Goal: Information Seeking & Learning: Learn about a topic

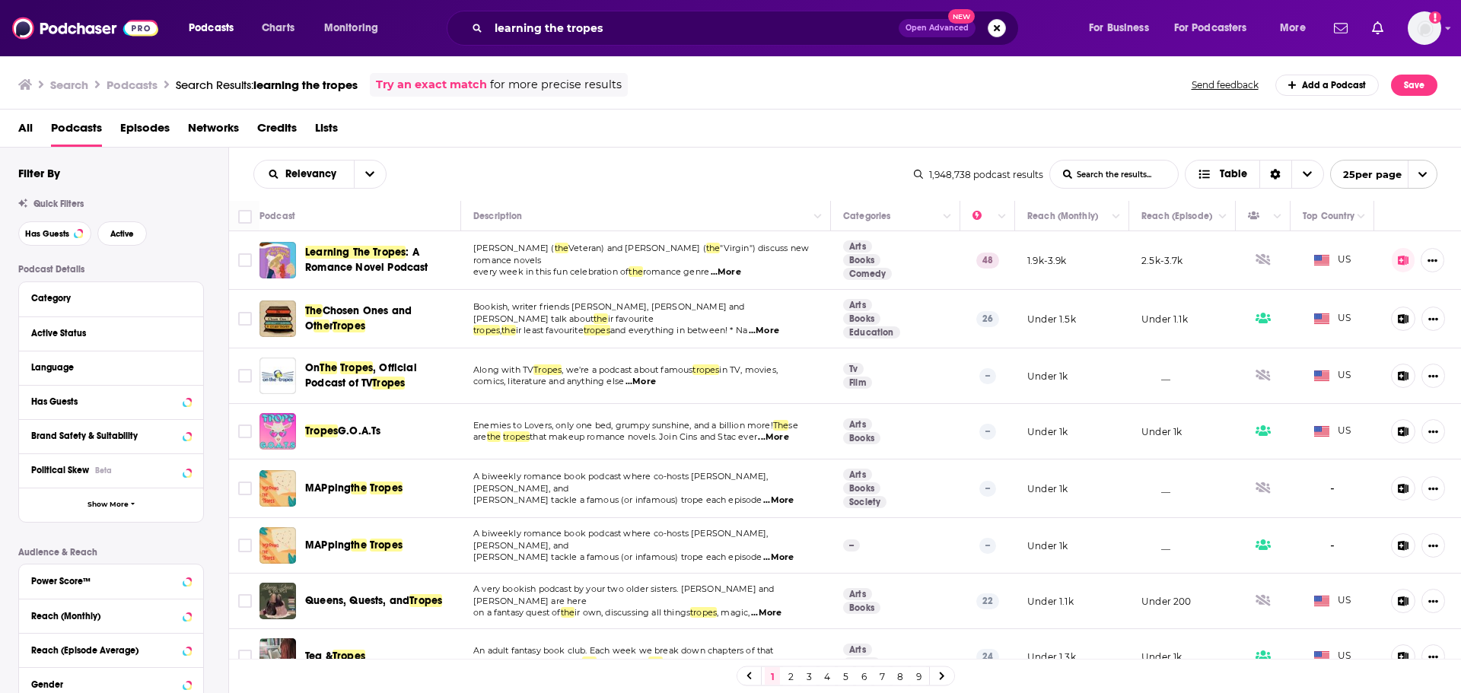
click at [994, 27] on button "Search podcasts, credits, & more..." at bounding box center [997, 28] width 18 height 18
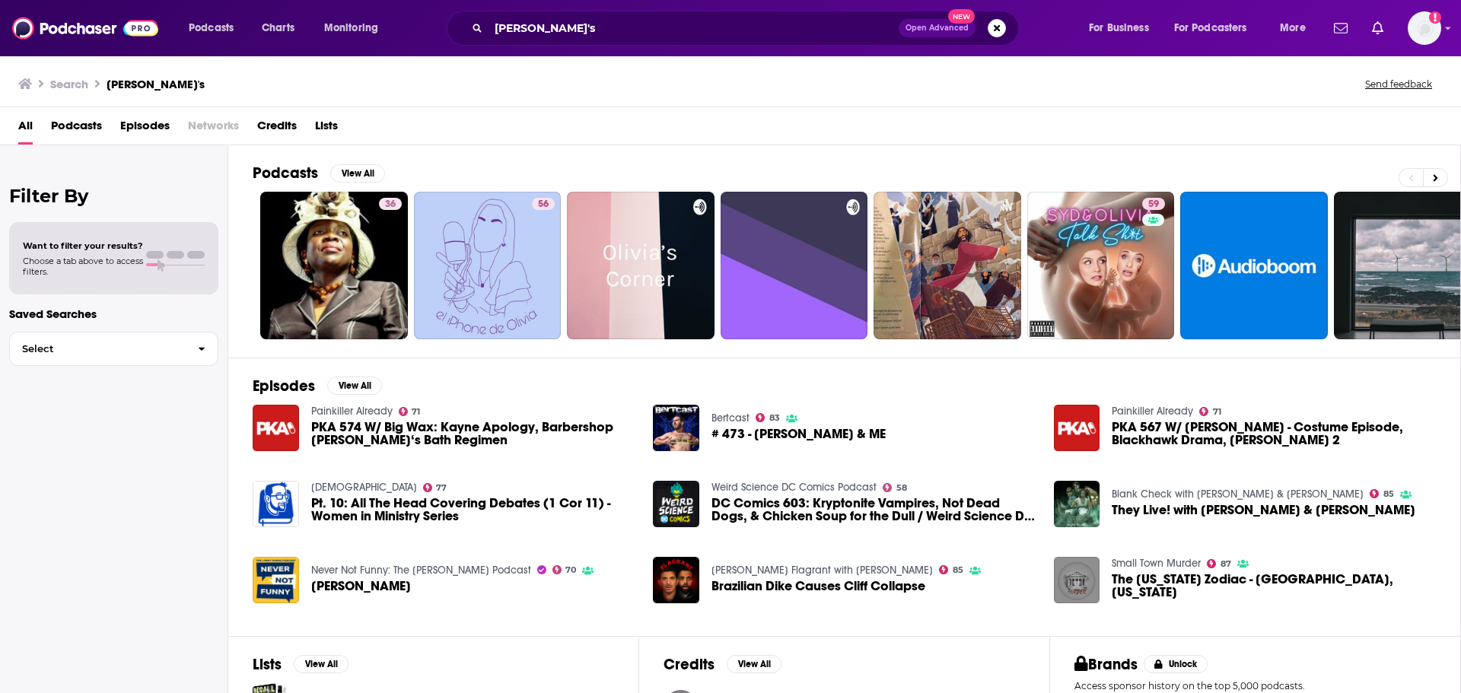
click at [584, 14] on div "[PERSON_NAME]'s Open Advanced New" at bounding box center [733, 28] width 572 height 35
click at [582, 18] on input "[PERSON_NAME]'s" at bounding box center [694, 28] width 410 height 24
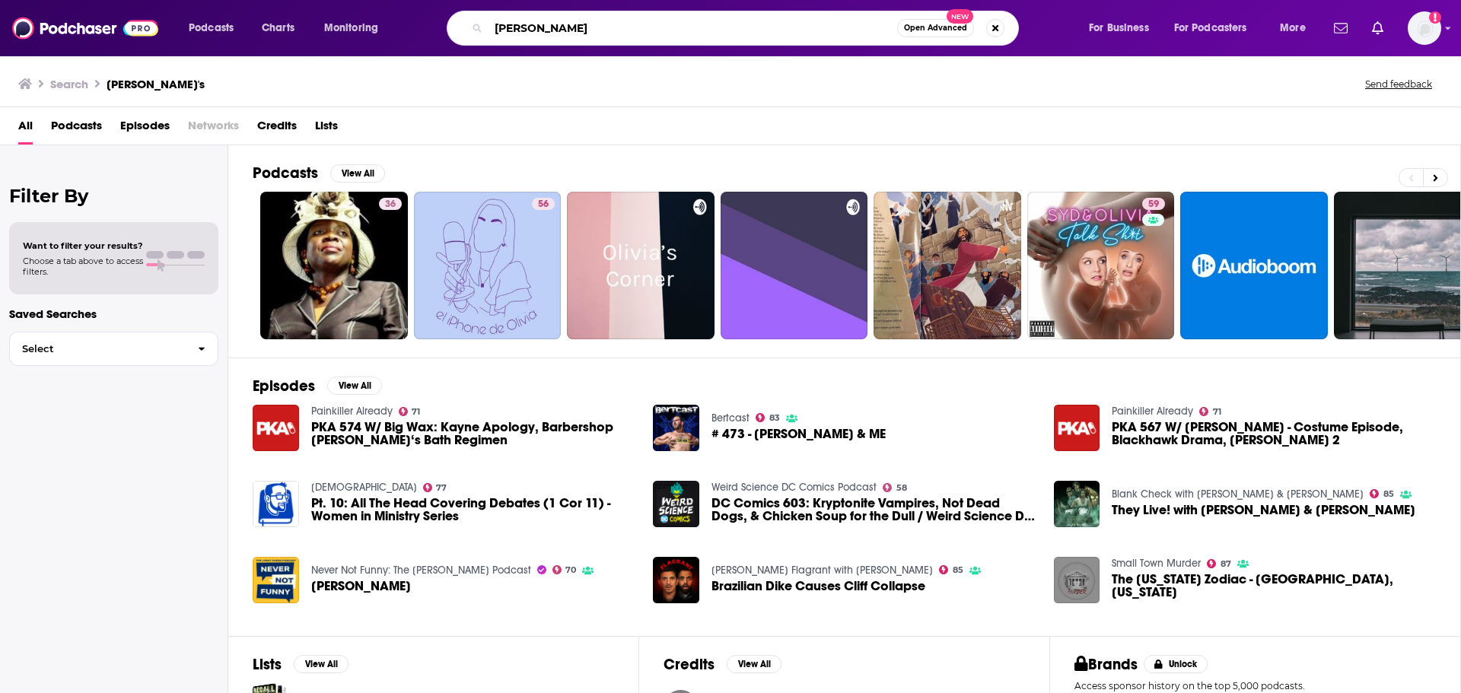
type input "[PERSON_NAME]"
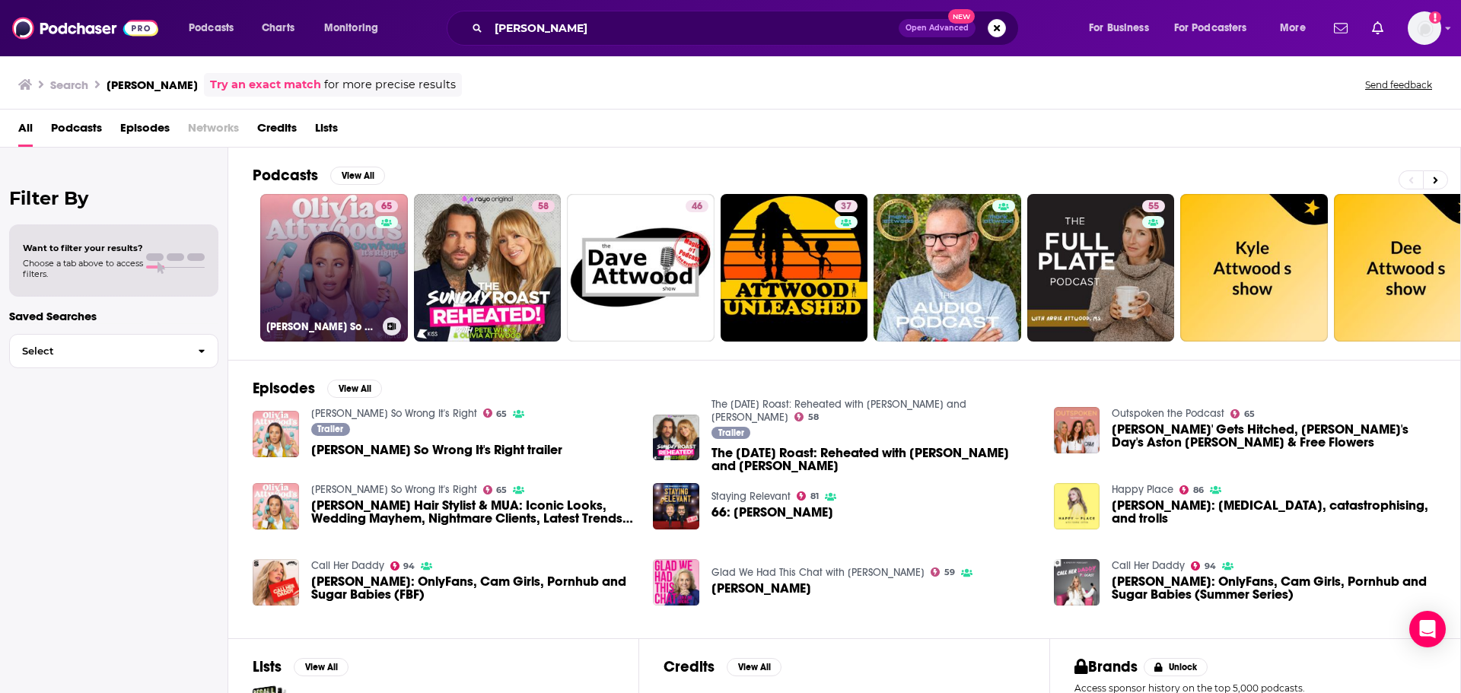
click at [355, 260] on link "65 [PERSON_NAME] So Wrong It's Right" at bounding box center [334, 268] width 148 height 148
